Goal: Navigation & Orientation: Find specific page/section

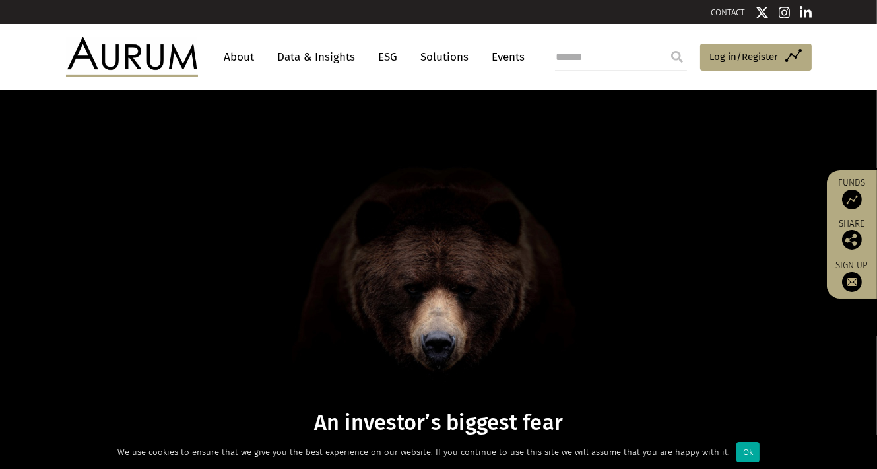
click at [241, 53] on link "About" at bounding box center [240, 57] width 44 height 24
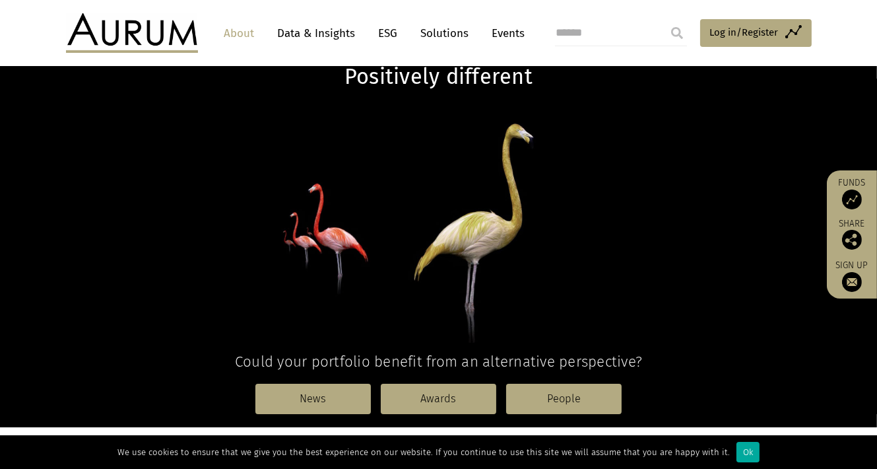
scroll to position [330, 0]
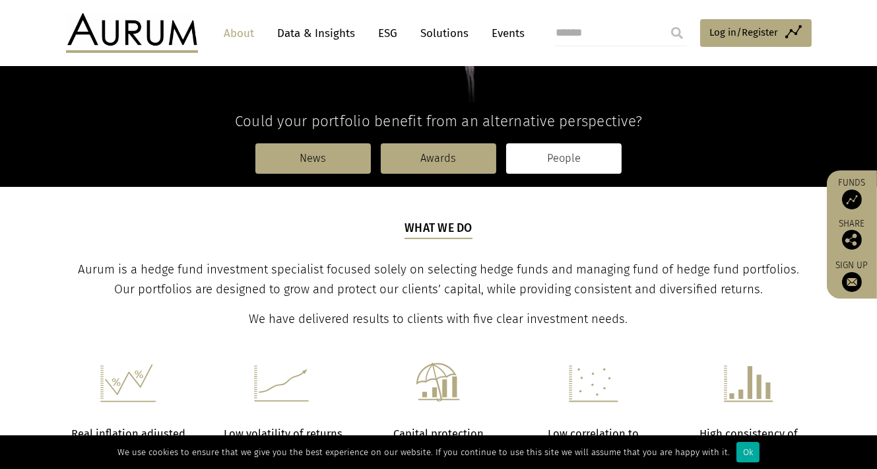
click at [574, 154] on link "People" at bounding box center [563, 158] width 115 height 30
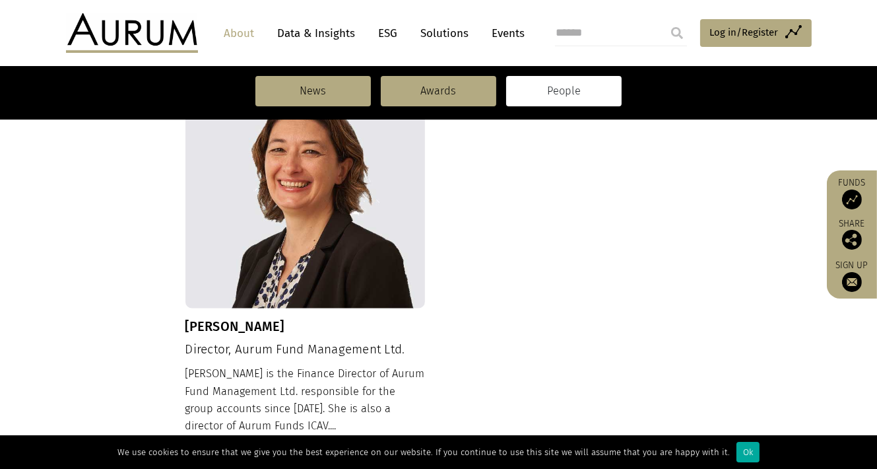
scroll to position [1573, 0]
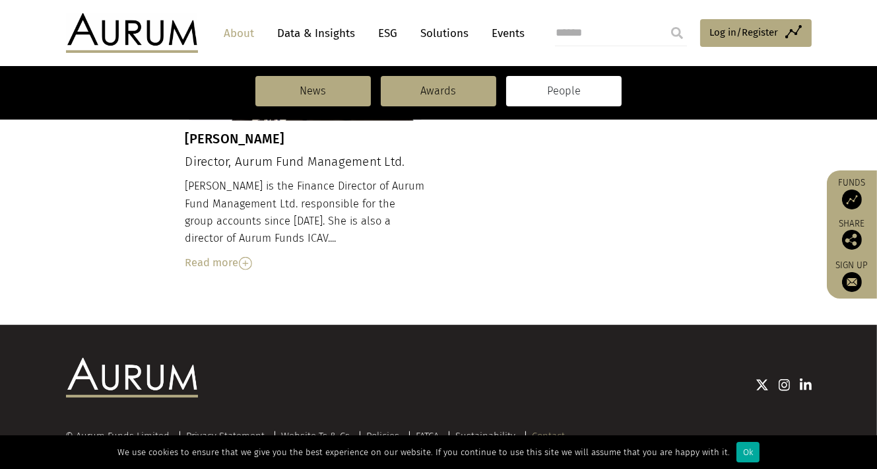
click at [550, 430] on link "Contact" at bounding box center [549, 436] width 33 height 12
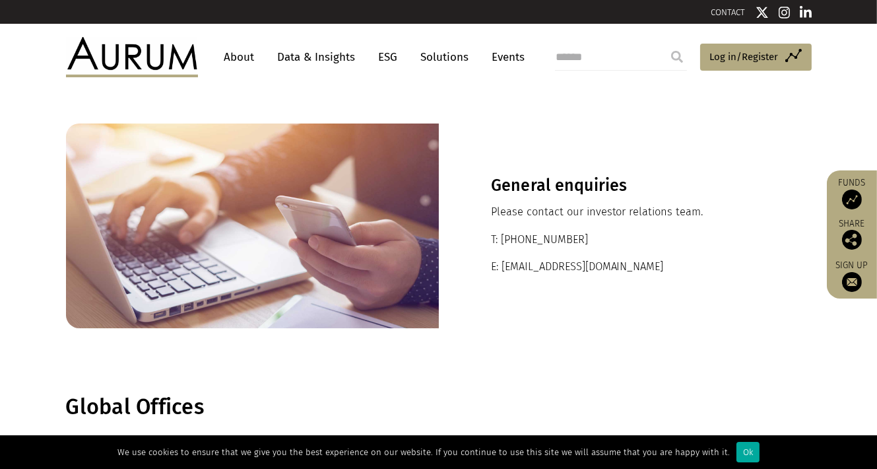
click at [507, 55] on link "Events" at bounding box center [506, 57] width 40 height 24
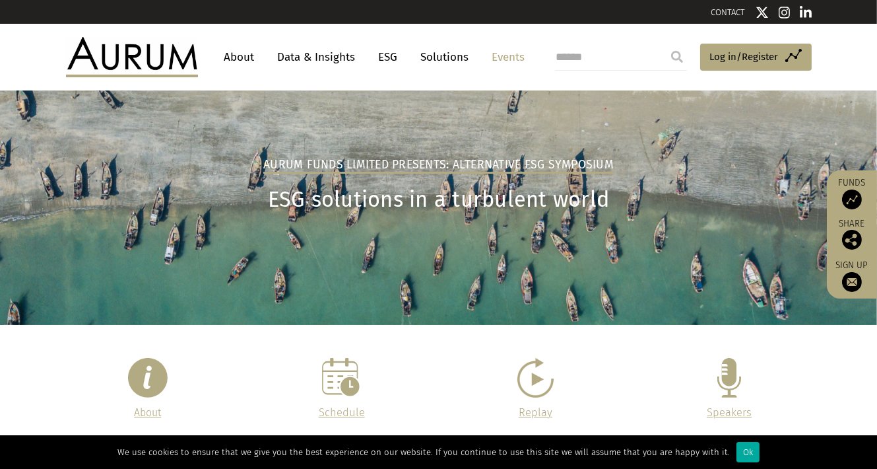
click at [762, 17] on img at bounding box center [762, 12] width 13 height 13
